Goal: Find specific page/section: Find specific page/section

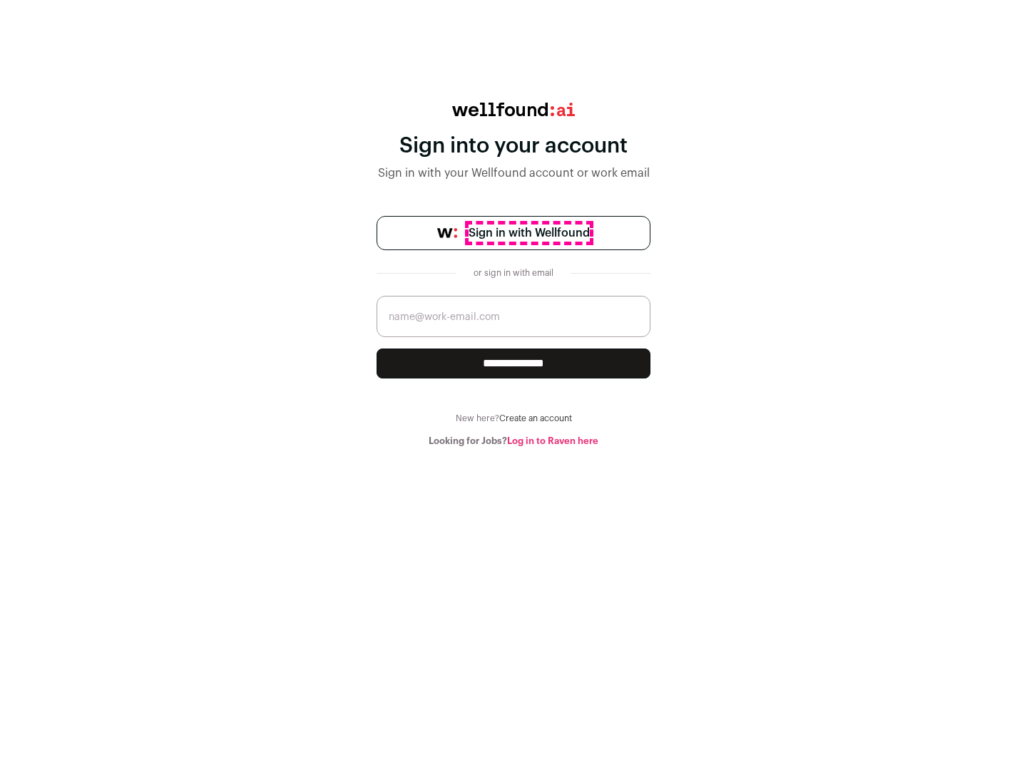
click at [528, 233] on span "Sign in with Wellfound" at bounding box center [528, 233] width 121 height 17
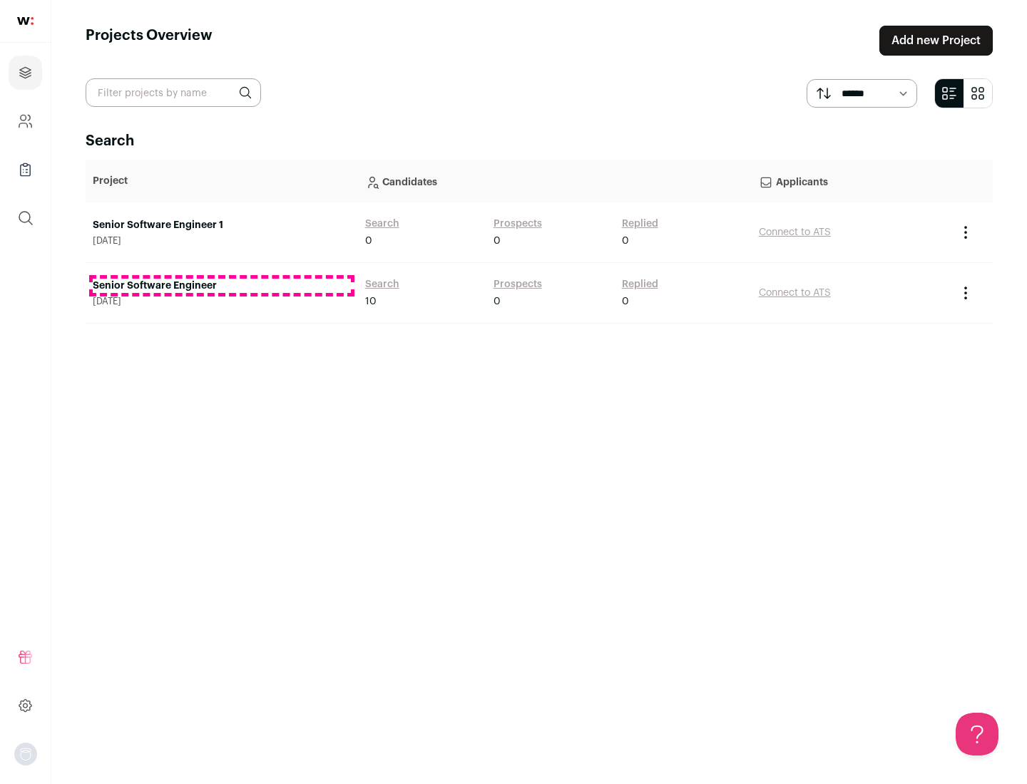
click at [221, 286] on link "Senior Software Engineer" at bounding box center [222, 286] width 258 height 14
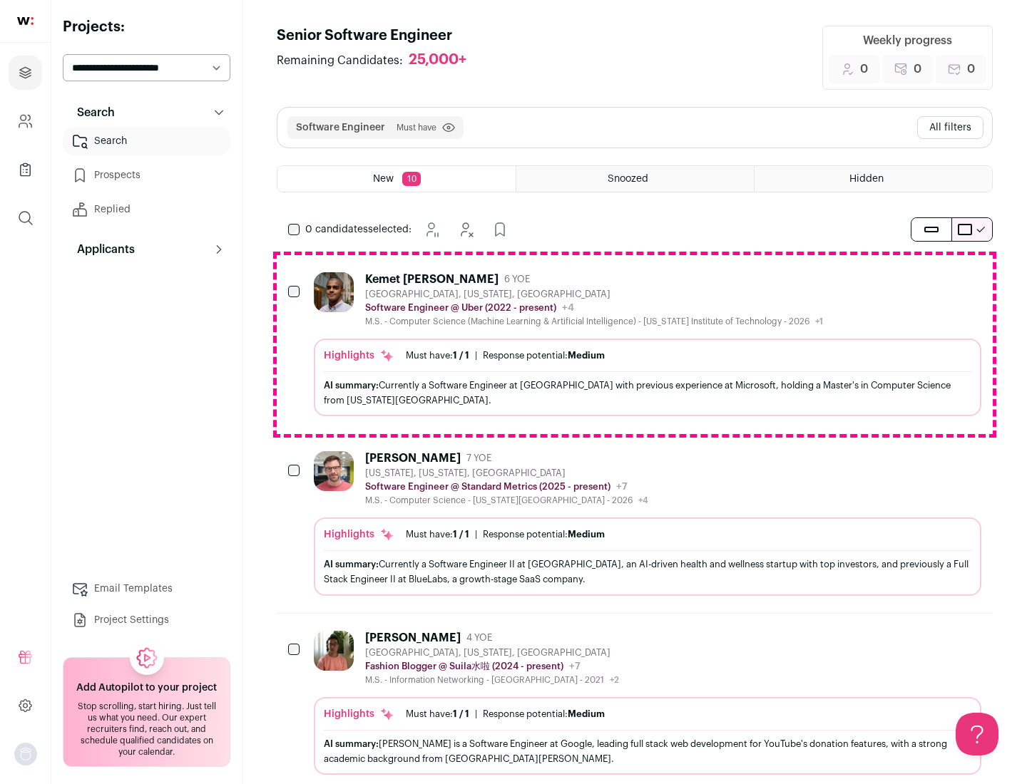
click at [635, 344] on div "Highlights Must have: 1 / 1 How many must haves have been fulfilled? | Response…" at bounding box center [647, 378] width 667 height 78
